Goal: Information Seeking & Learning: Learn about a topic

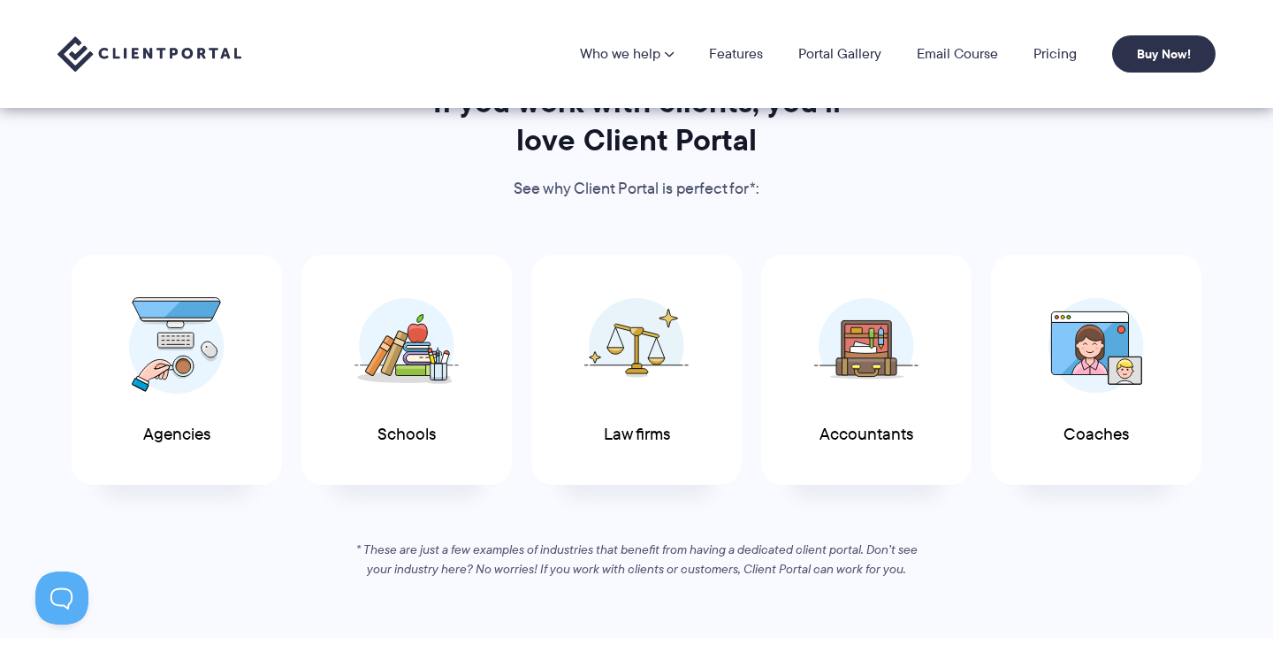
scroll to position [828, 0]
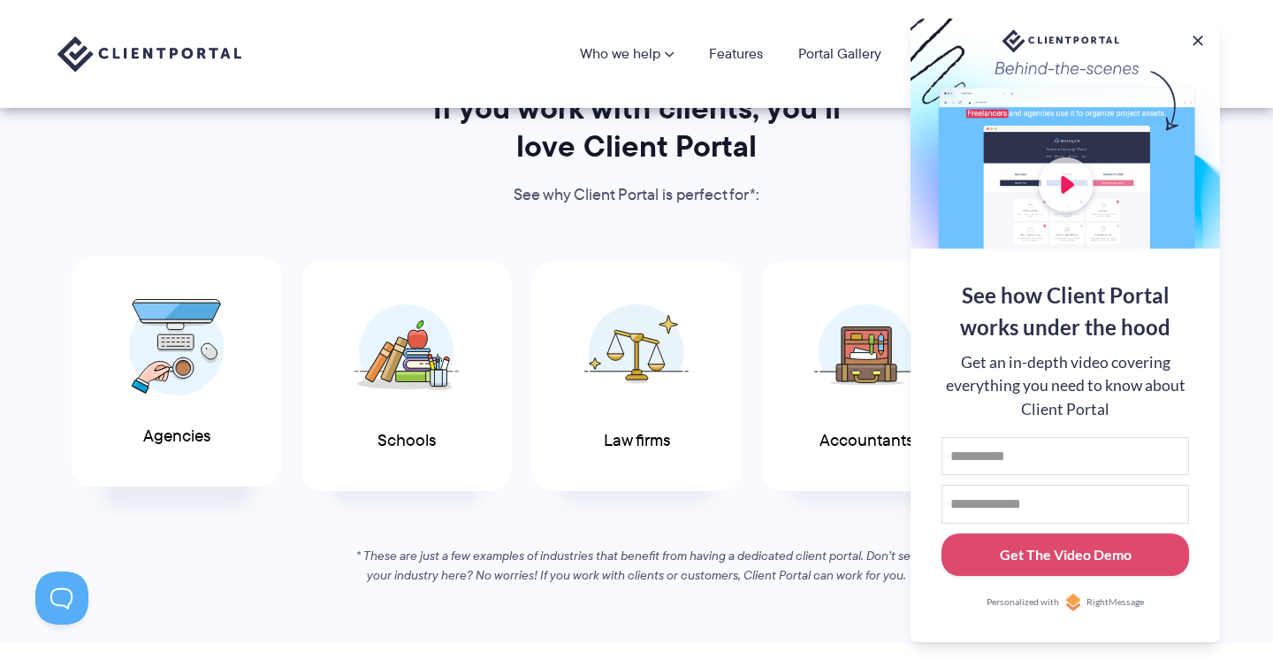
click at [196, 317] on img at bounding box center [176, 347] width 95 height 97
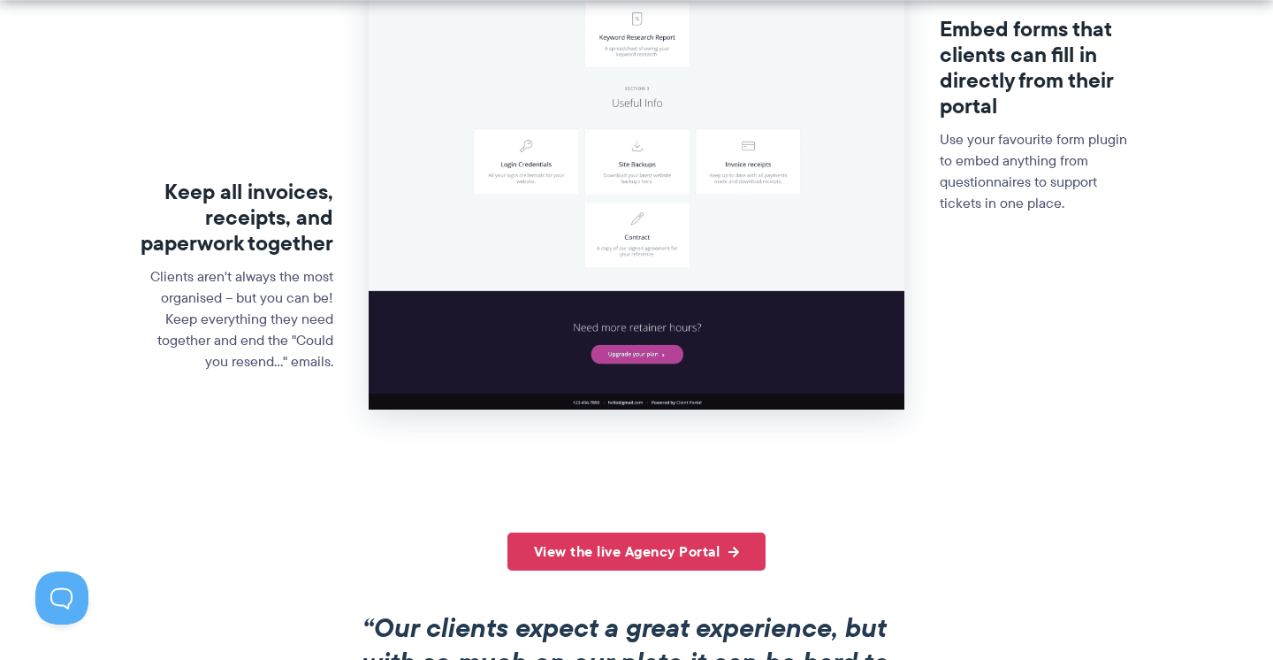
scroll to position [901, 0]
